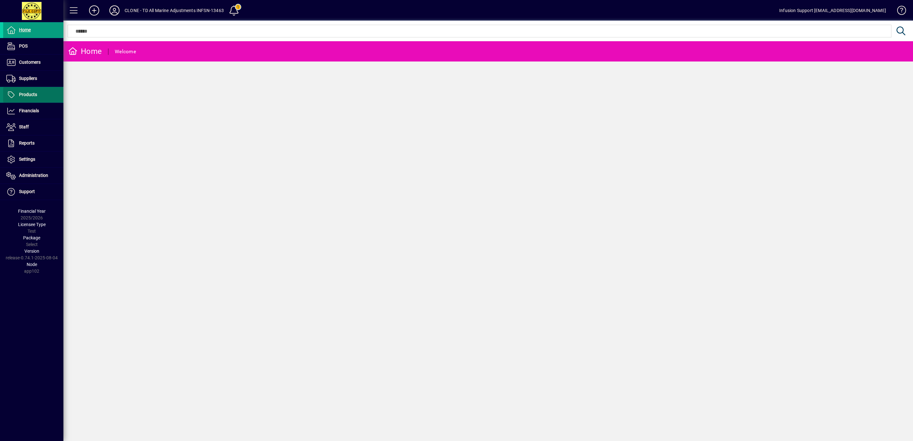
click at [28, 94] on span "Products" at bounding box center [28, 94] width 18 height 5
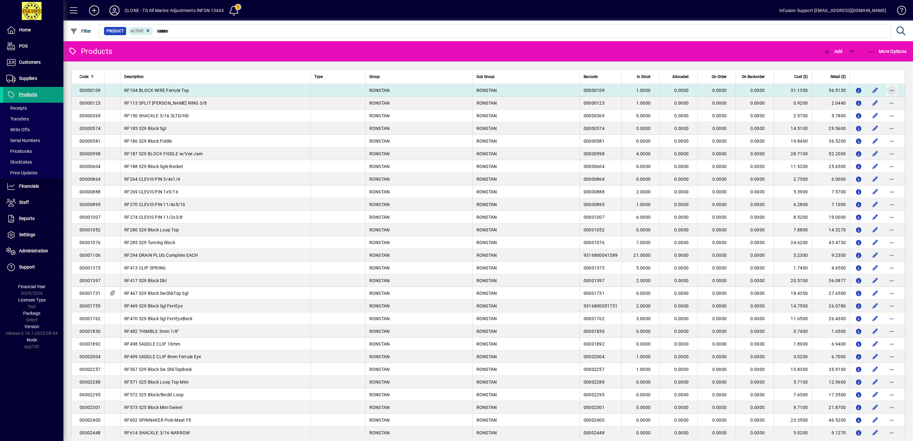
click at [884, 92] on span "button" at bounding box center [891, 90] width 15 height 15
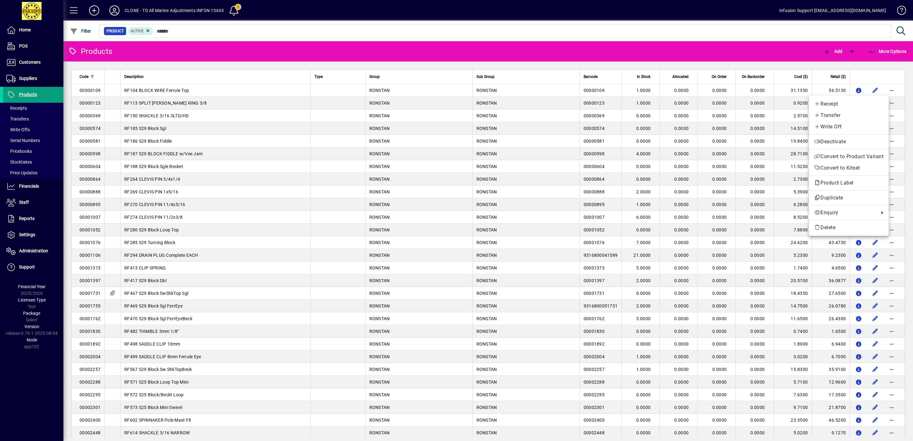
click at [866, 92] on div at bounding box center [456, 220] width 913 height 441
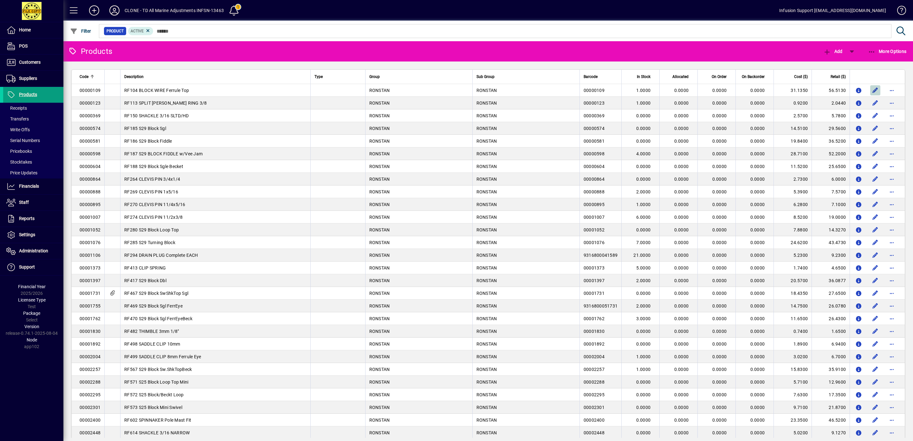
click at [868, 92] on span "button" at bounding box center [875, 90] width 15 height 15
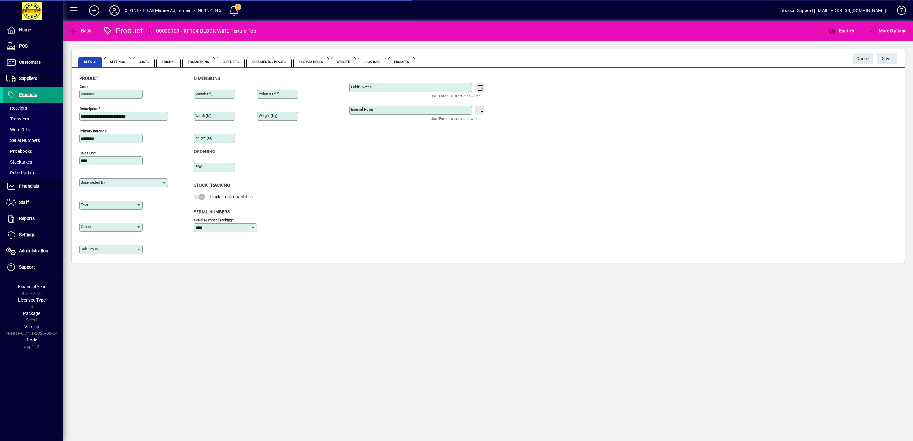
type input "**********"
click at [174, 58] on span "Pricing" at bounding box center [168, 62] width 24 height 10
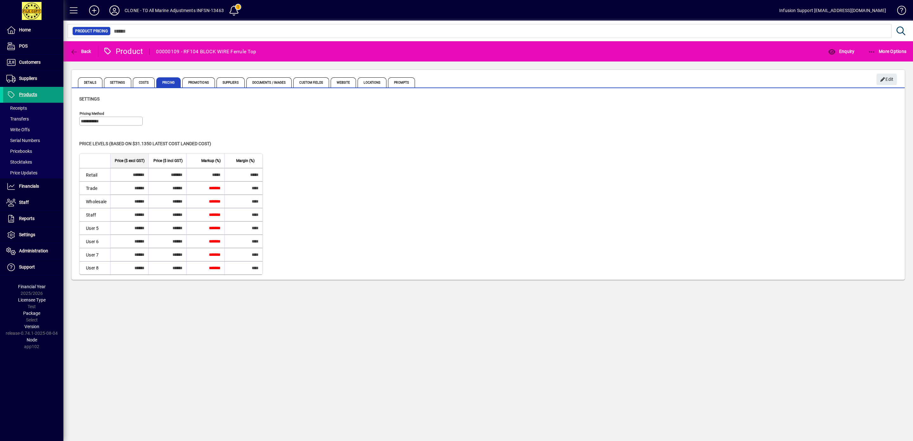
drag, startPoint x: 129, startPoint y: 176, endPoint x: 161, endPoint y: 176, distance: 31.7
click at [147, 176] on input "*******" at bounding box center [129, 174] width 36 height 13
click at [26, 62] on span "Customers" at bounding box center [30, 62] width 22 height 5
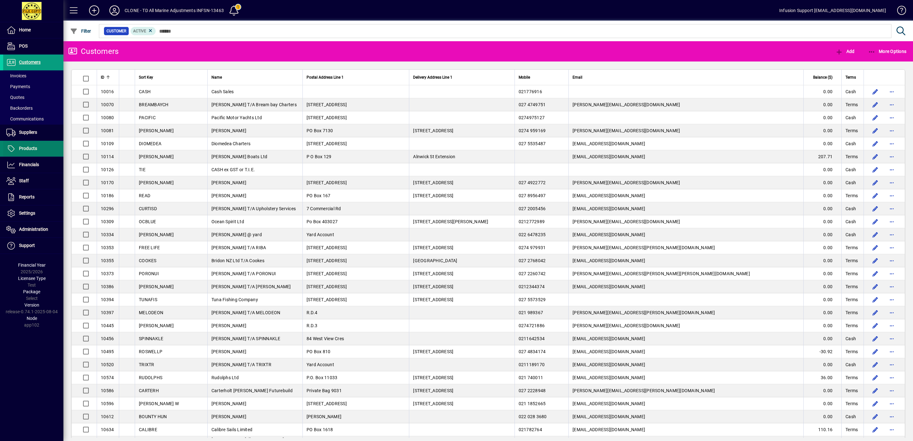
click at [33, 148] on span "Products" at bounding box center [28, 148] width 18 height 5
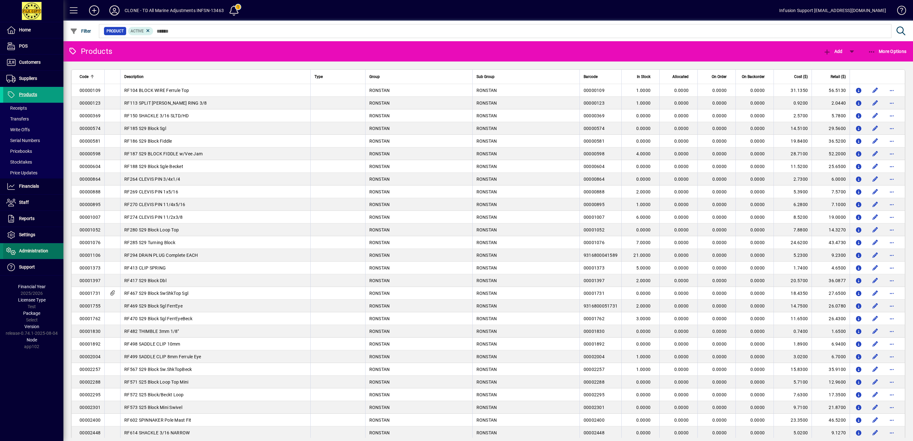
click at [35, 249] on span "Administration" at bounding box center [25, 251] width 45 height 8
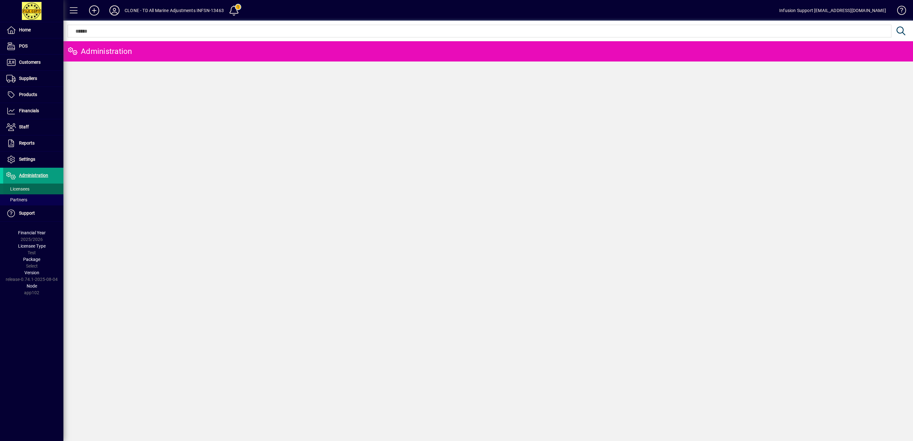
click at [23, 188] on span "Licensees" at bounding box center [17, 188] width 23 height 5
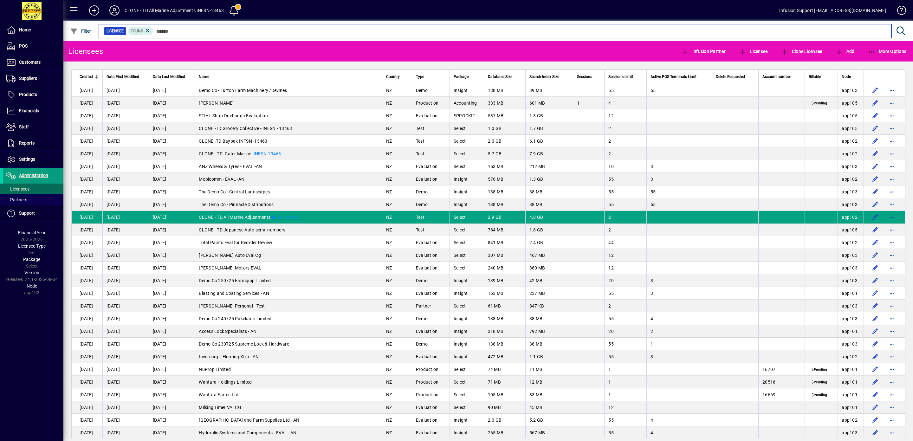
click at [179, 35] on input "text" at bounding box center [519, 31] width 733 height 9
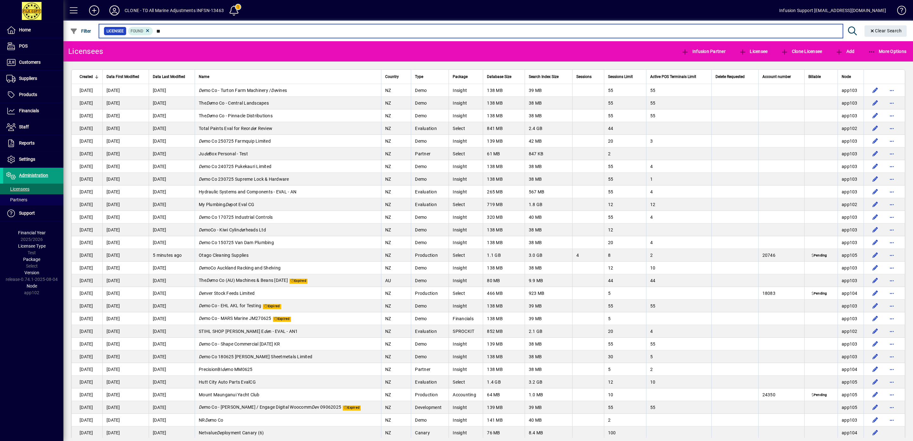
type input "*"
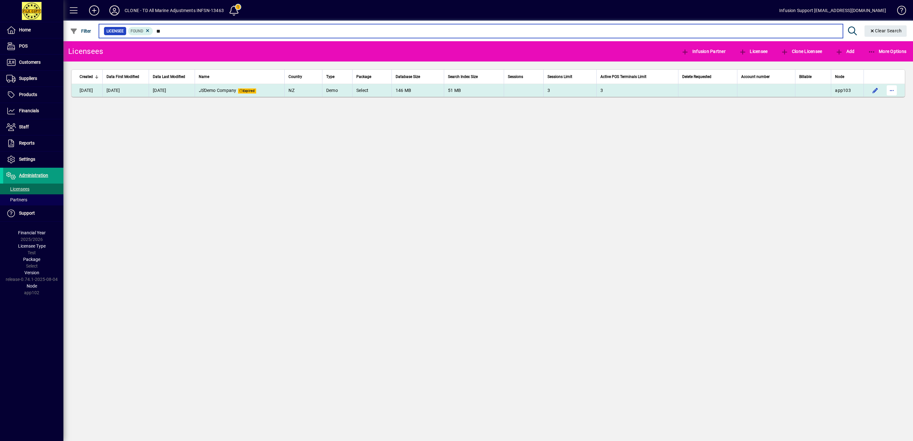
type input "**"
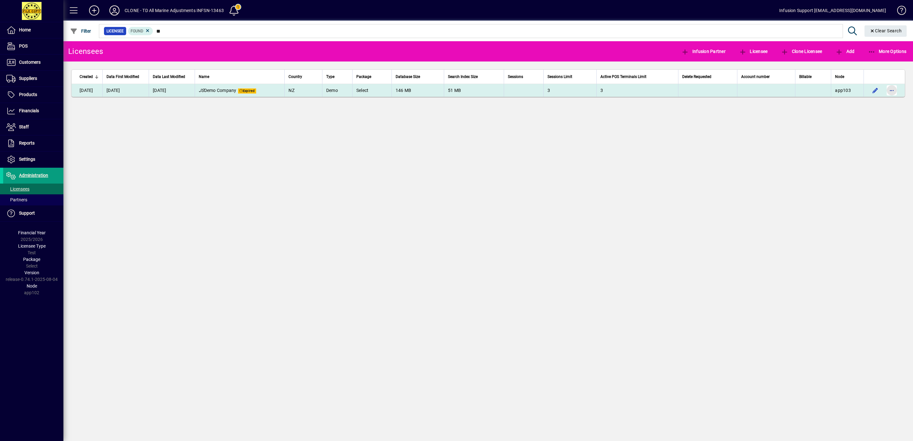
click at [889, 89] on span "button" at bounding box center [891, 90] width 15 height 15
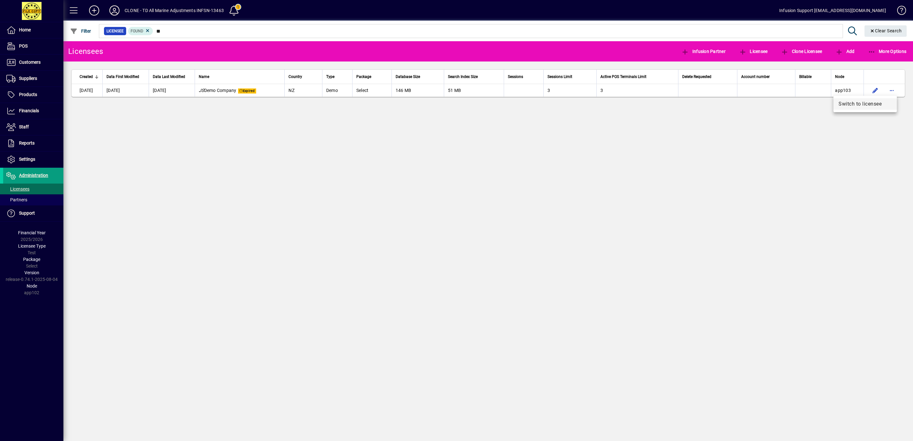
click at [861, 105] on span "Switch to licensee" at bounding box center [865, 104] width 53 height 8
